Goal: Answer question/provide support

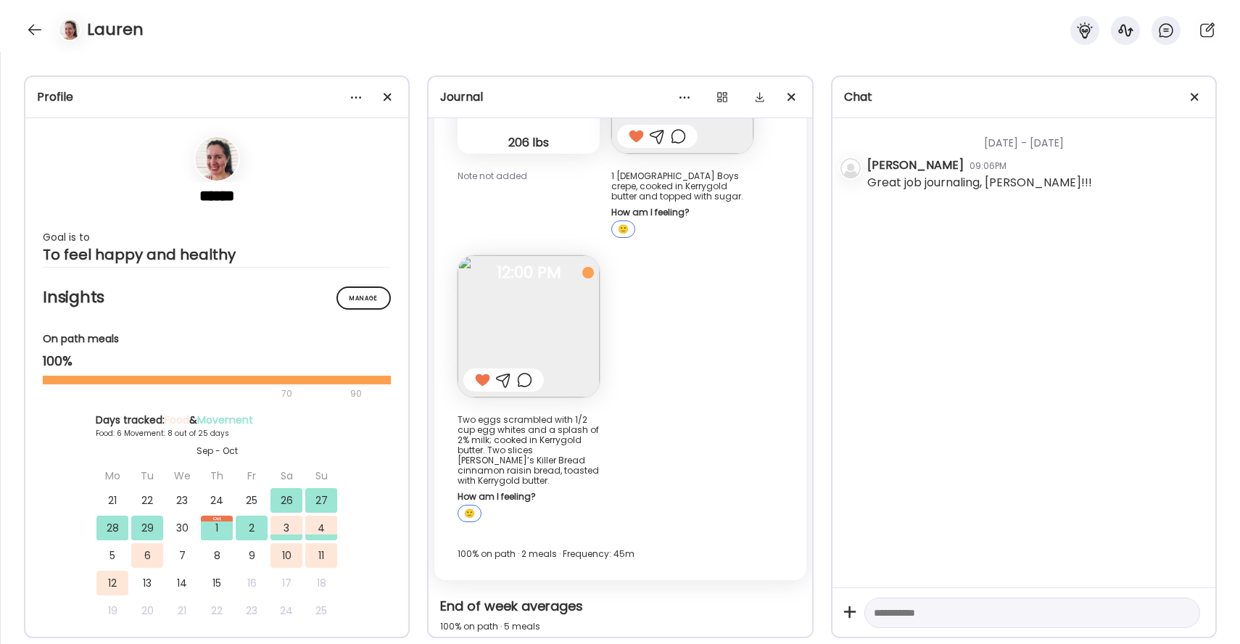
scroll to position [21439, 0]
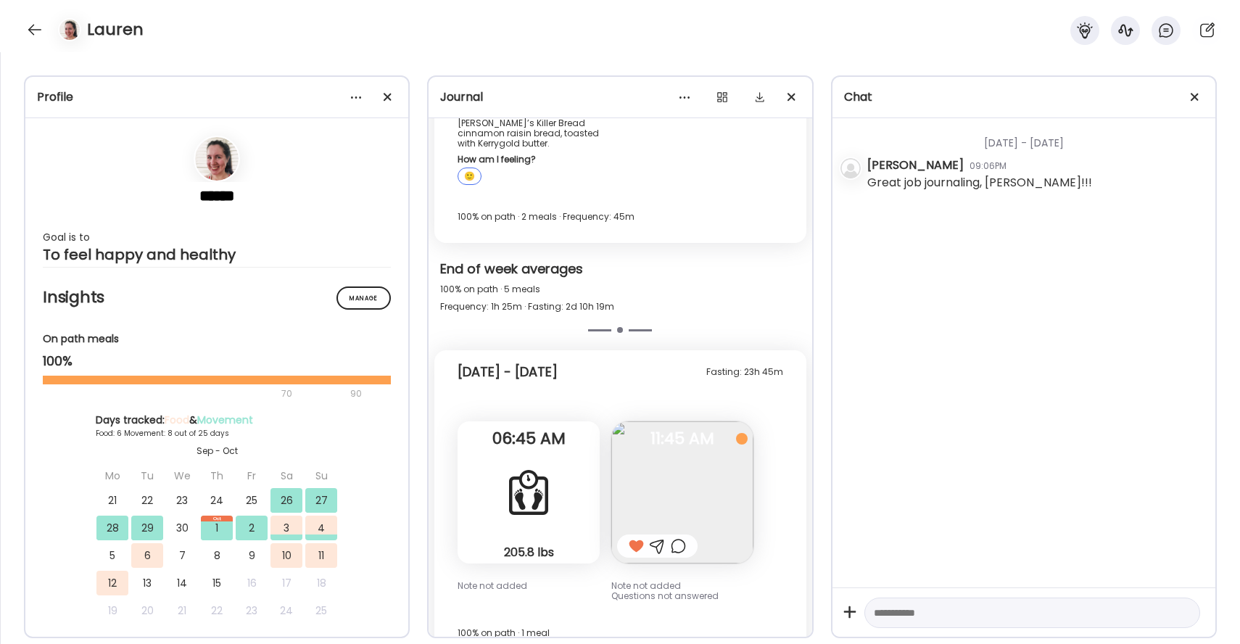
click at [47, 30] on div at bounding box center [66, 29] width 41 height 23
click at [39, 30] on div at bounding box center [34, 29] width 23 height 23
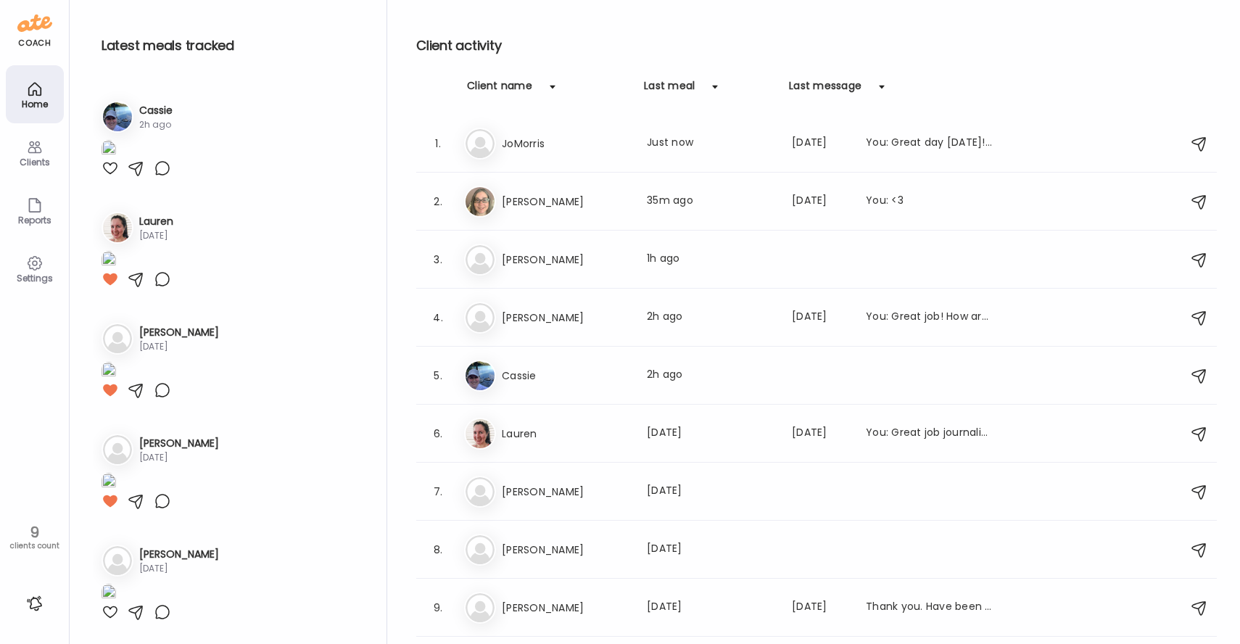
scroll to position [1258, 0]
click at [714, 133] on div "Jo JoMorris Last meal: Just now Last message: [DATE] You: Great day [DATE]! Goo…" at bounding box center [818, 144] width 709 height 32
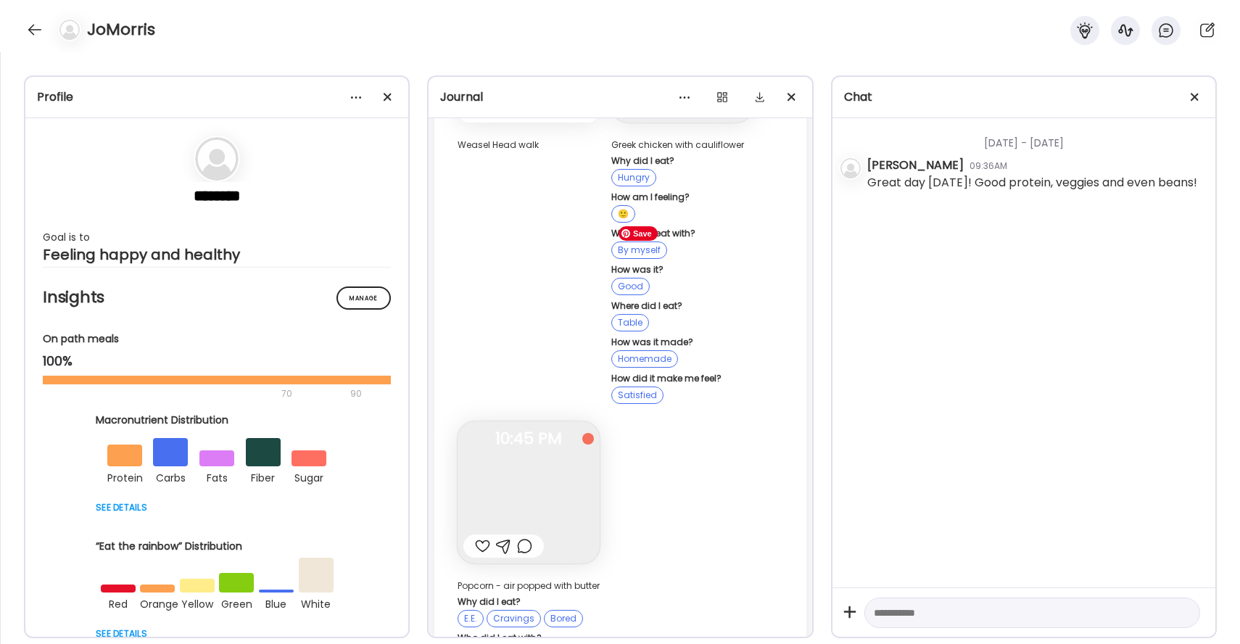
scroll to position [28054, 0]
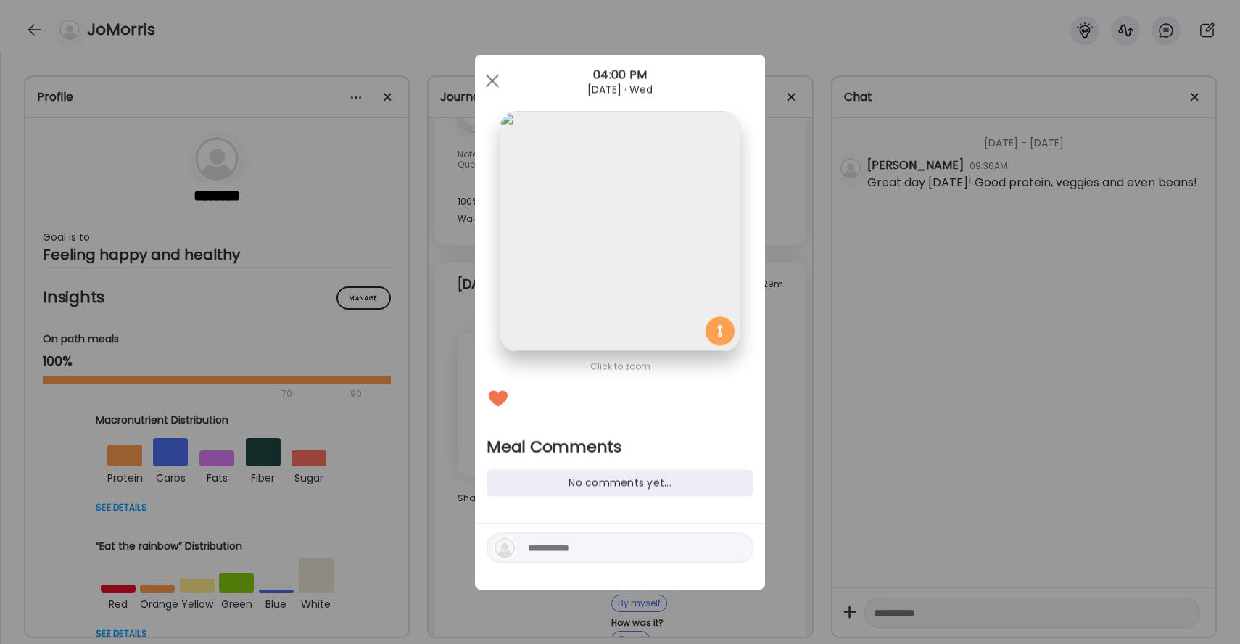
click at [609, 547] on textarea at bounding box center [626, 548] width 196 height 17
type textarea "**********"
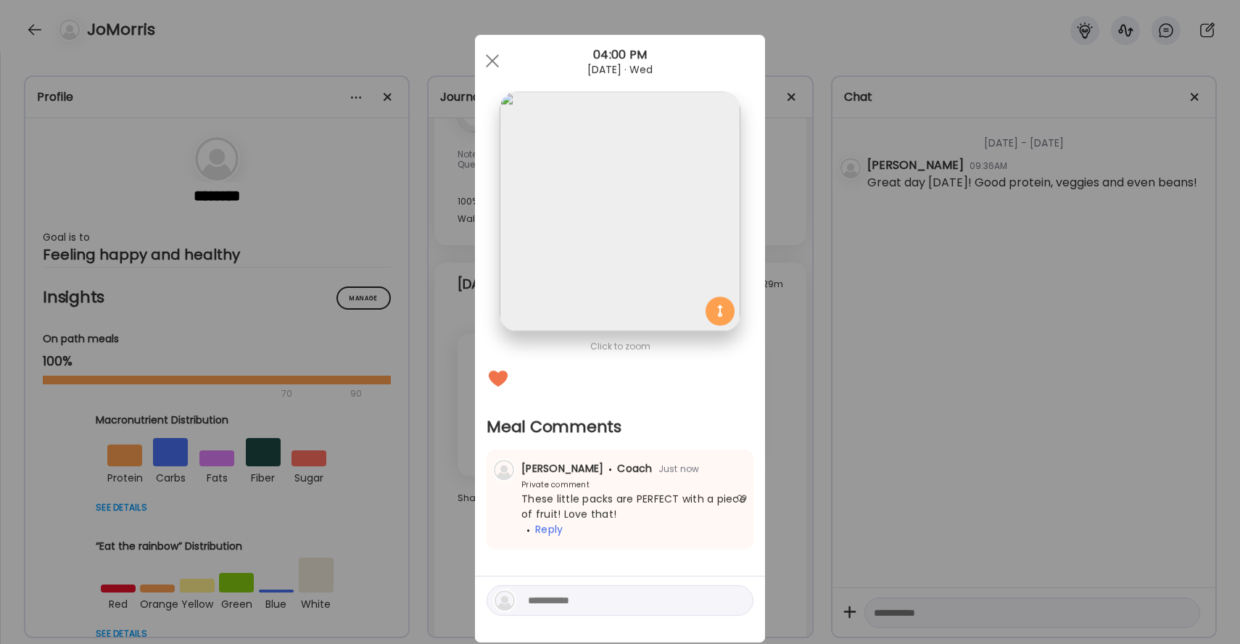
click at [1010, 38] on div "Ate Coach Dashboard Wahoo! It’s official Take a moment to set up your Coach Pro…" at bounding box center [620, 322] width 1240 height 644
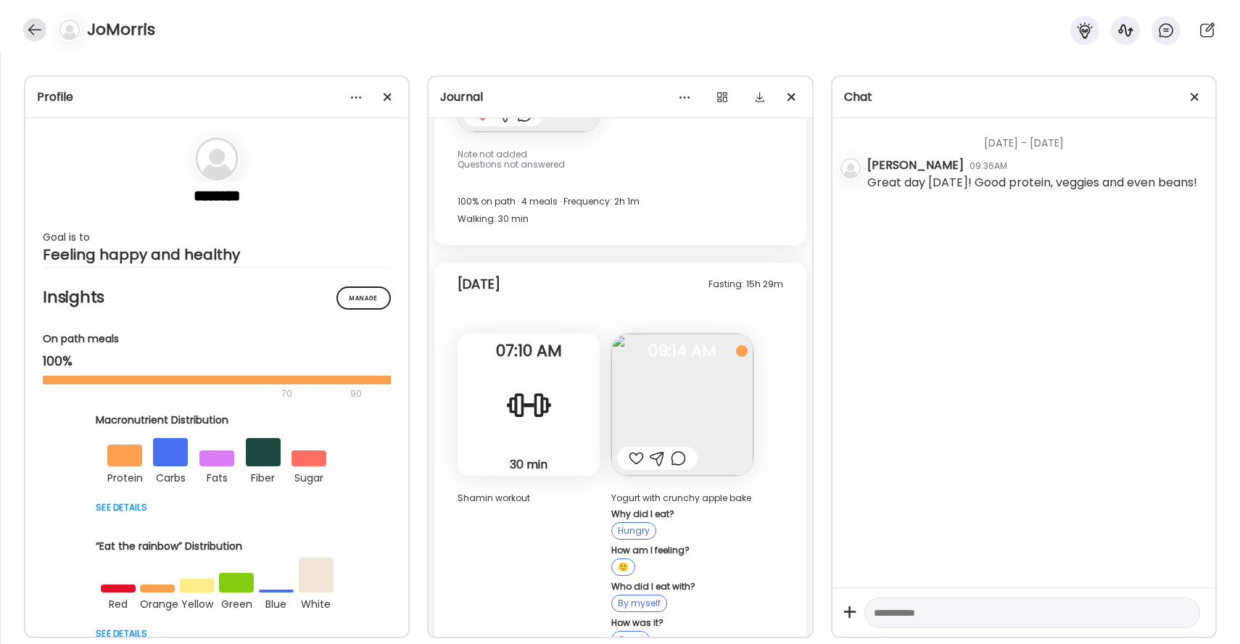
click at [34, 22] on div at bounding box center [34, 29] width 23 height 23
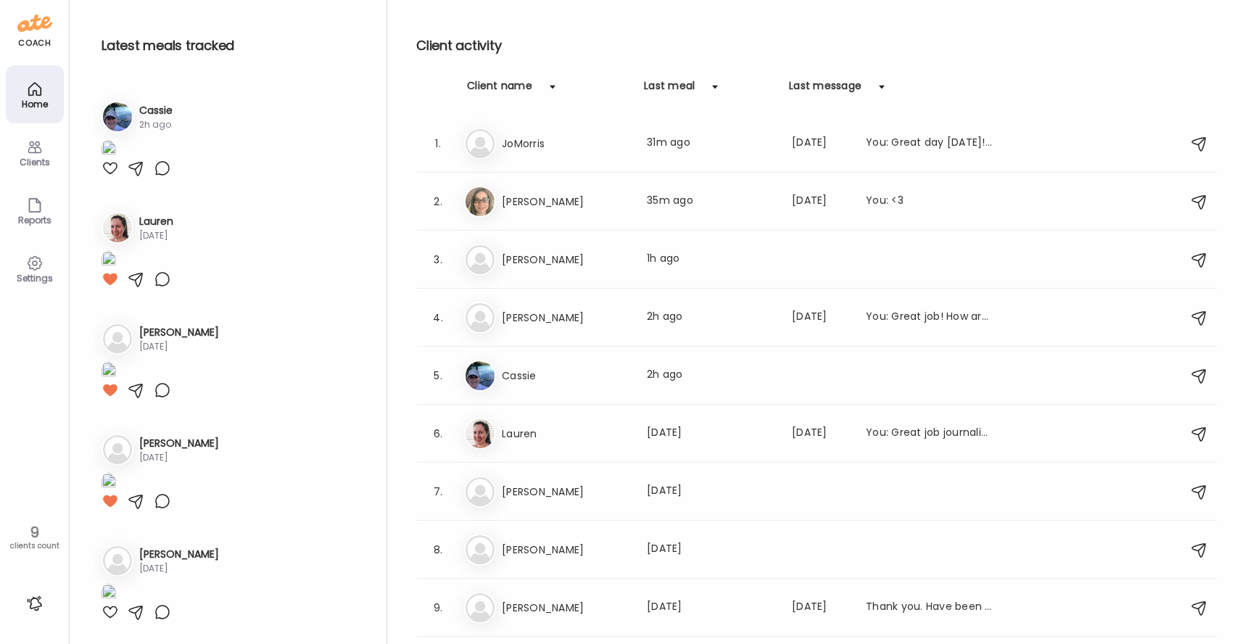
scroll to position [1258, 0]
click at [107, 177] on div at bounding box center [110, 168] width 17 height 17
click at [162, 177] on div at bounding box center [162, 168] width 17 height 17
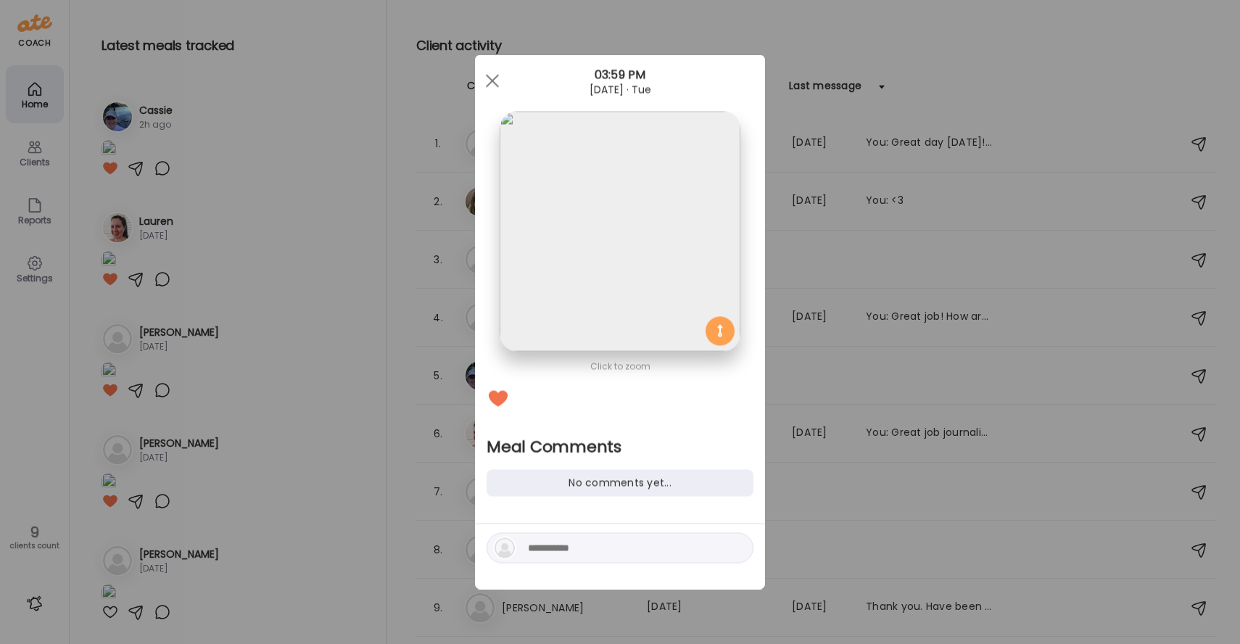
click at [558, 557] on div at bounding box center [620, 548] width 267 height 30
click at [558, 551] on textarea at bounding box center [626, 548] width 196 height 17
click at [499, 81] on div at bounding box center [492, 81] width 29 height 29
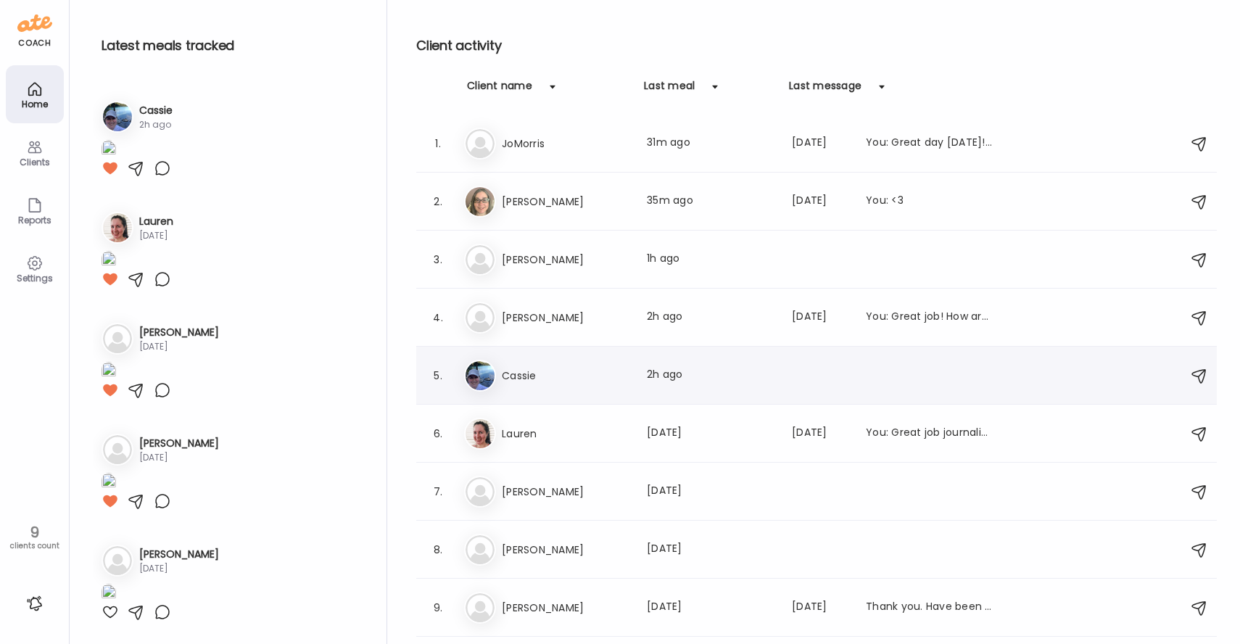
click at [541, 356] on div "5. Ca Cassie Last meal: 2h ago" at bounding box center [816, 376] width 801 height 58
click at [538, 371] on h3 "Cassie" at bounding box center [566, 375] width 128 height 17
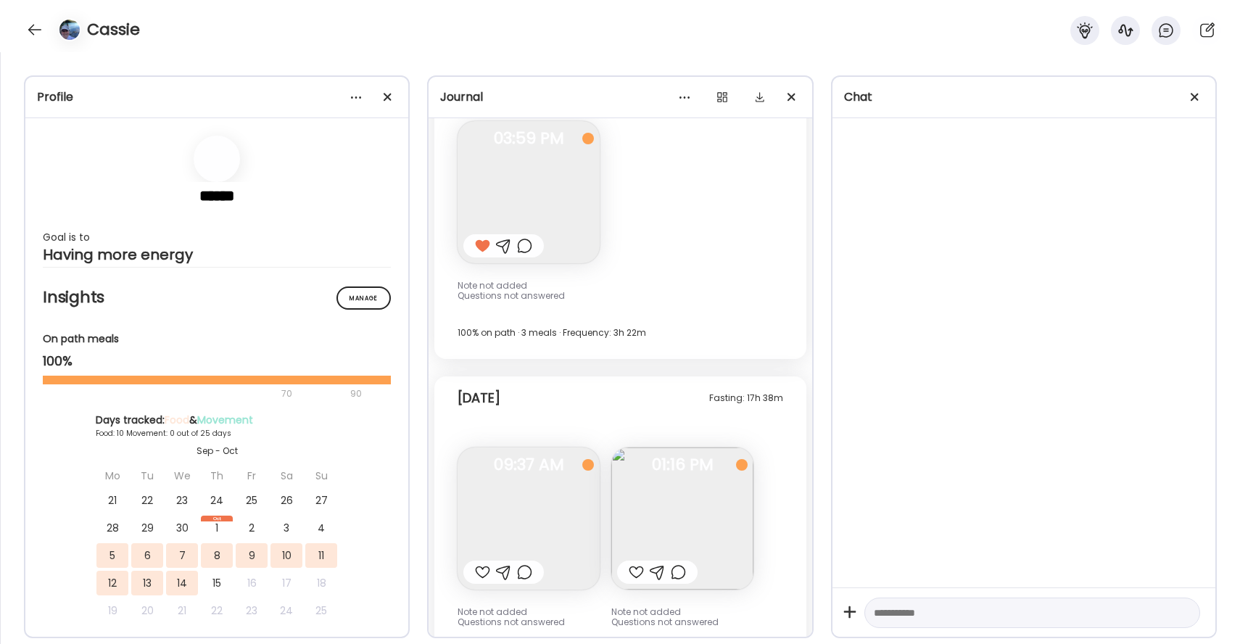
scroll to position [20541, 0]
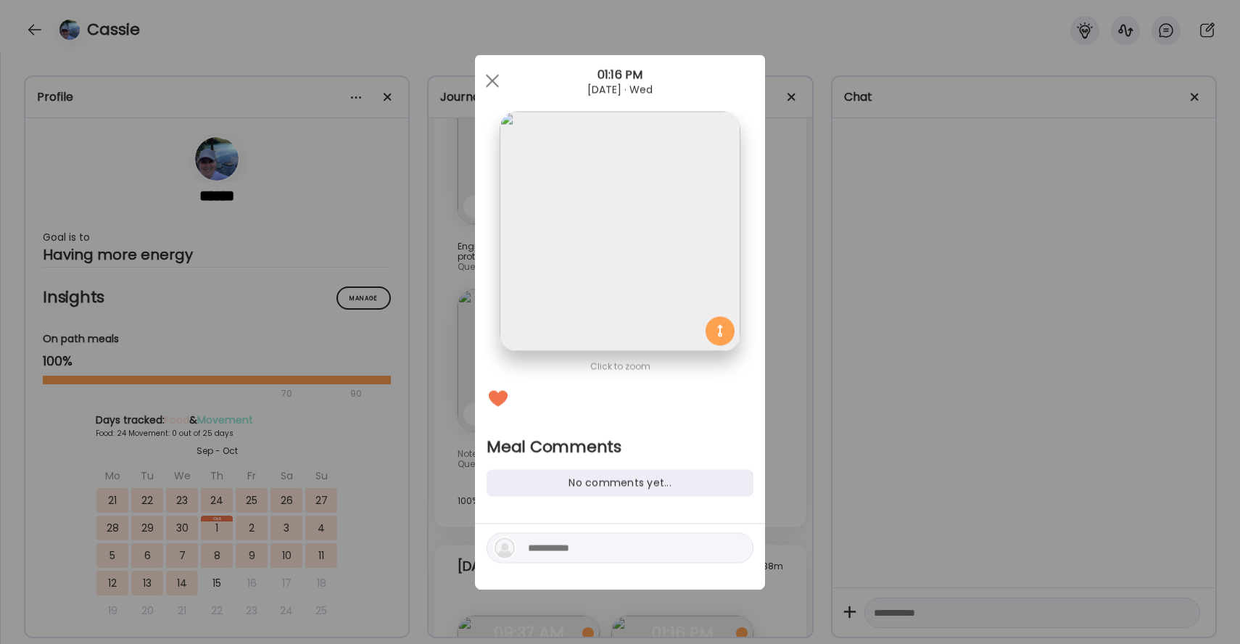
click at [662, 550] on textarea at bounding box center [626, 548] width 196 height 17
type textarea "**********"
